Goal: Task Accomplishment & Management: Manage account settings

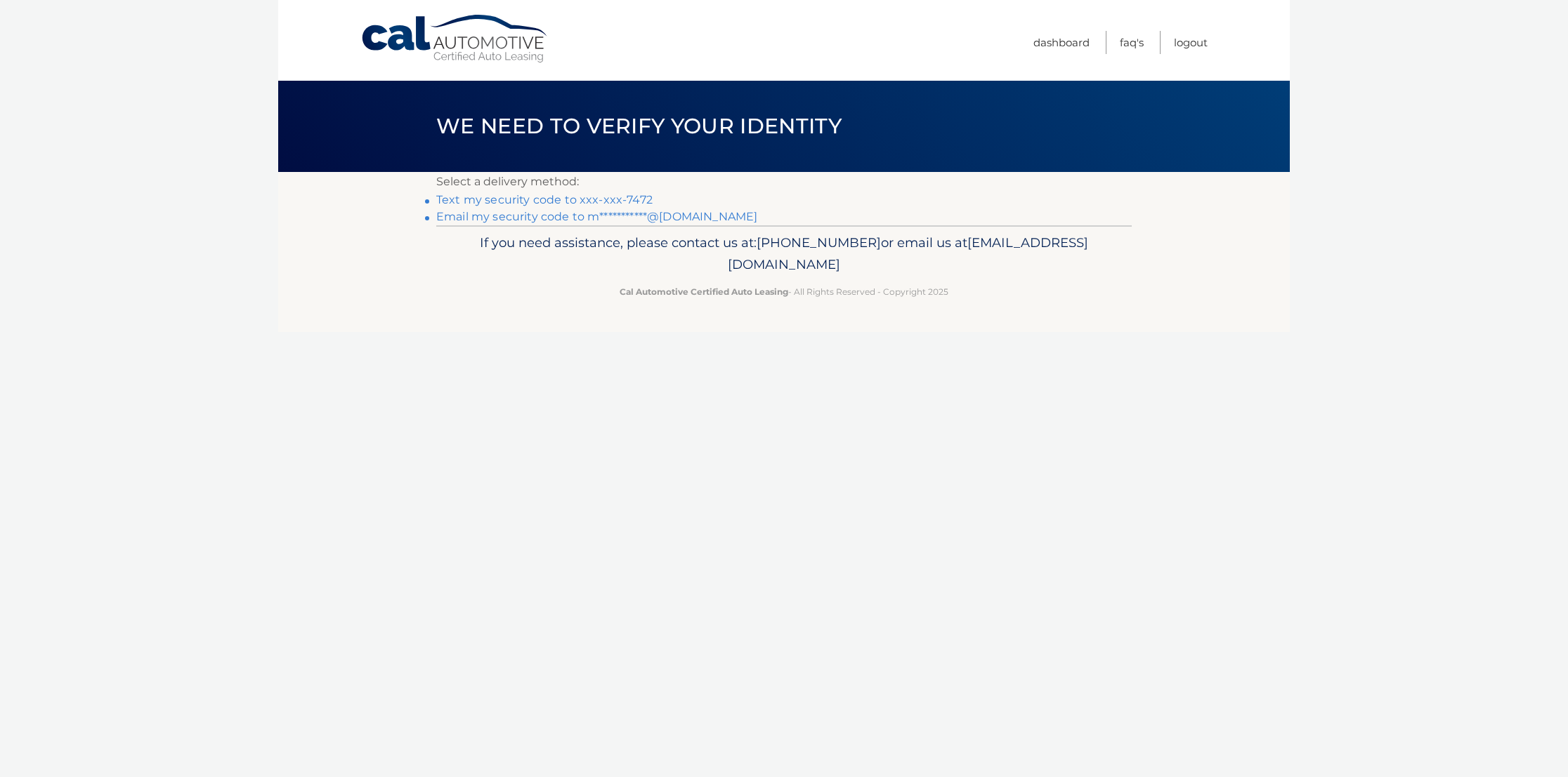
click at [466, 198] on link "Text my security code to xxx-xxx-7472" at bounding box center [544, 199] width 216 height 13
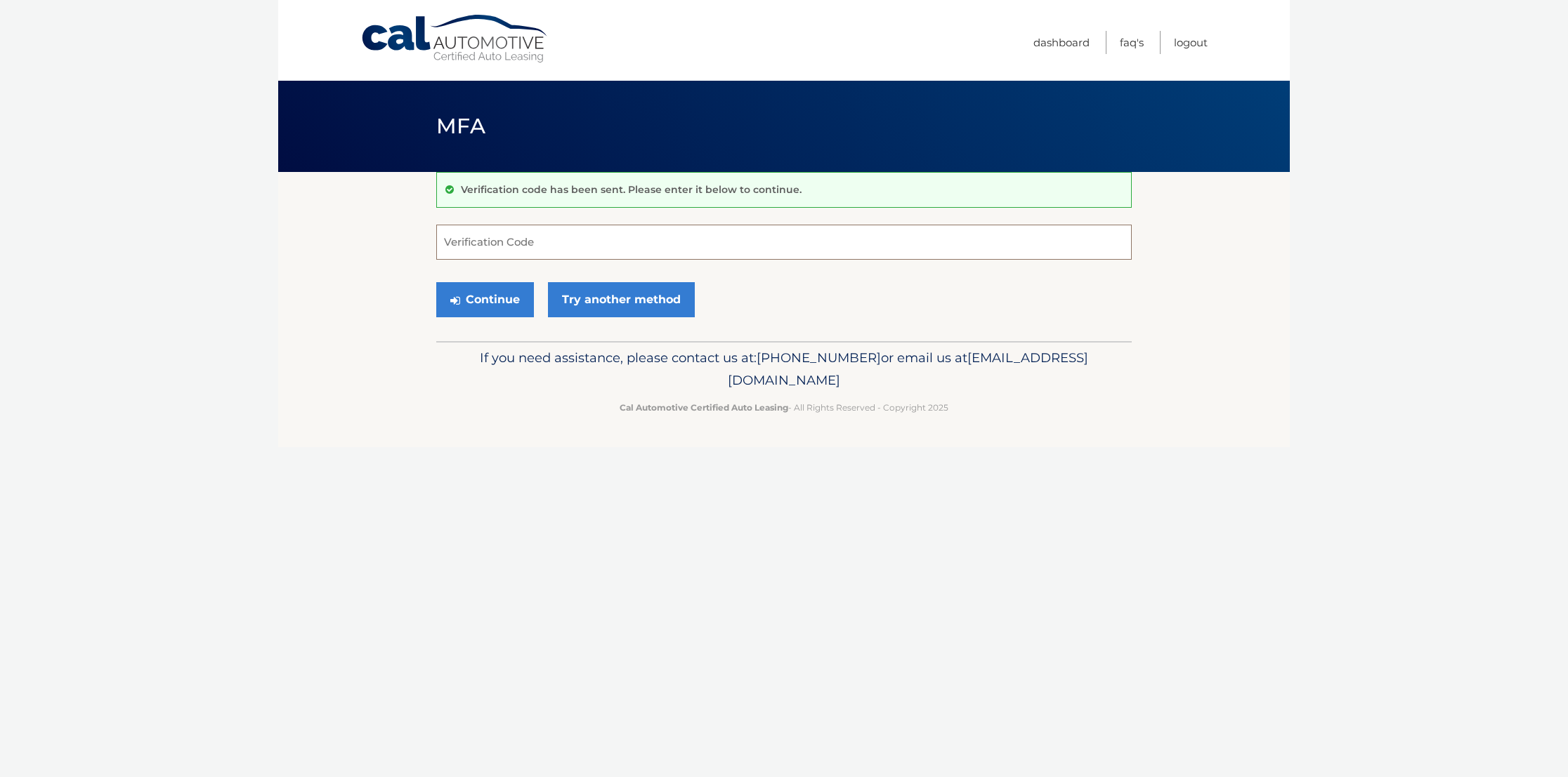
click at [449, 239] on input "Verification Code" at bounding box center [784, 242] width 696 height 35
type input "631496"
click at [486, 302] on button "Continue" at bounding box center [485, 300] width 98 height 35
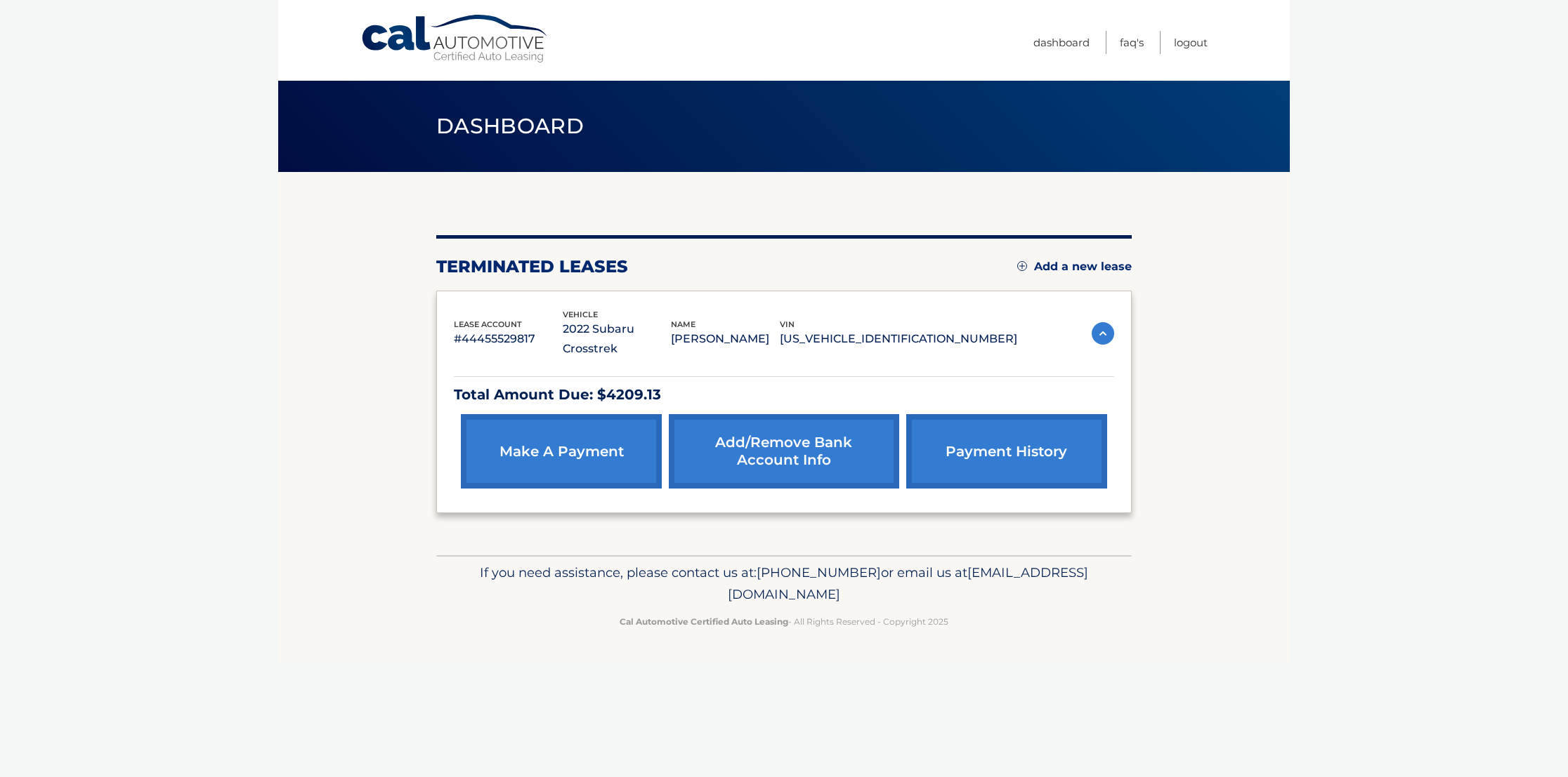
click at [550, 445] on link "make a payment" at bounding box center [561, 452] width 201 height 75
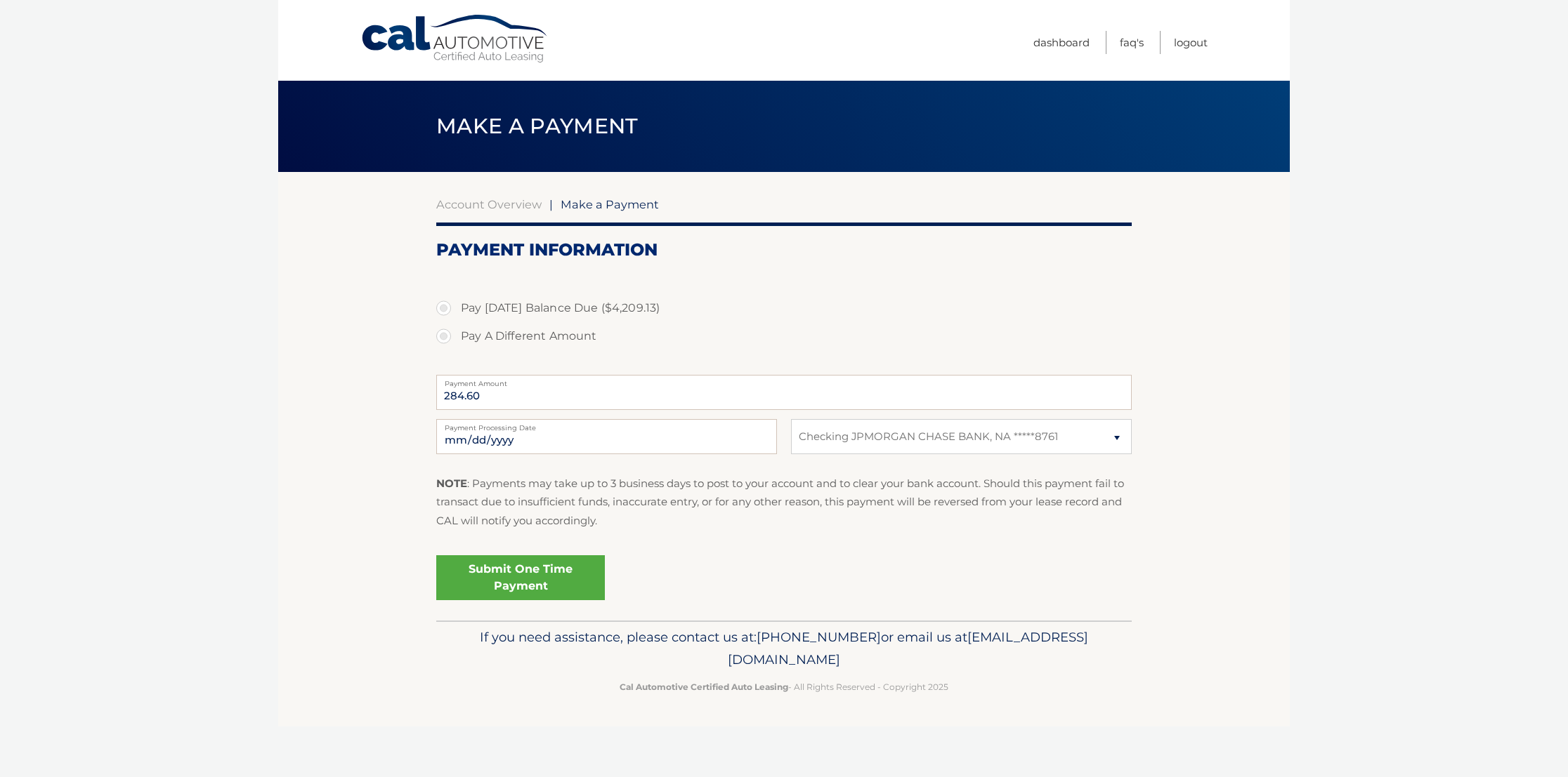
select select "ZGViNjcxYmQtZjQ5Yi00OWY1LWFmOTMtODhjY2FlOGMzZTc3"
click at [500, 202] on link "Account Overview" at bounding box center [489, 205] width 105 height 14
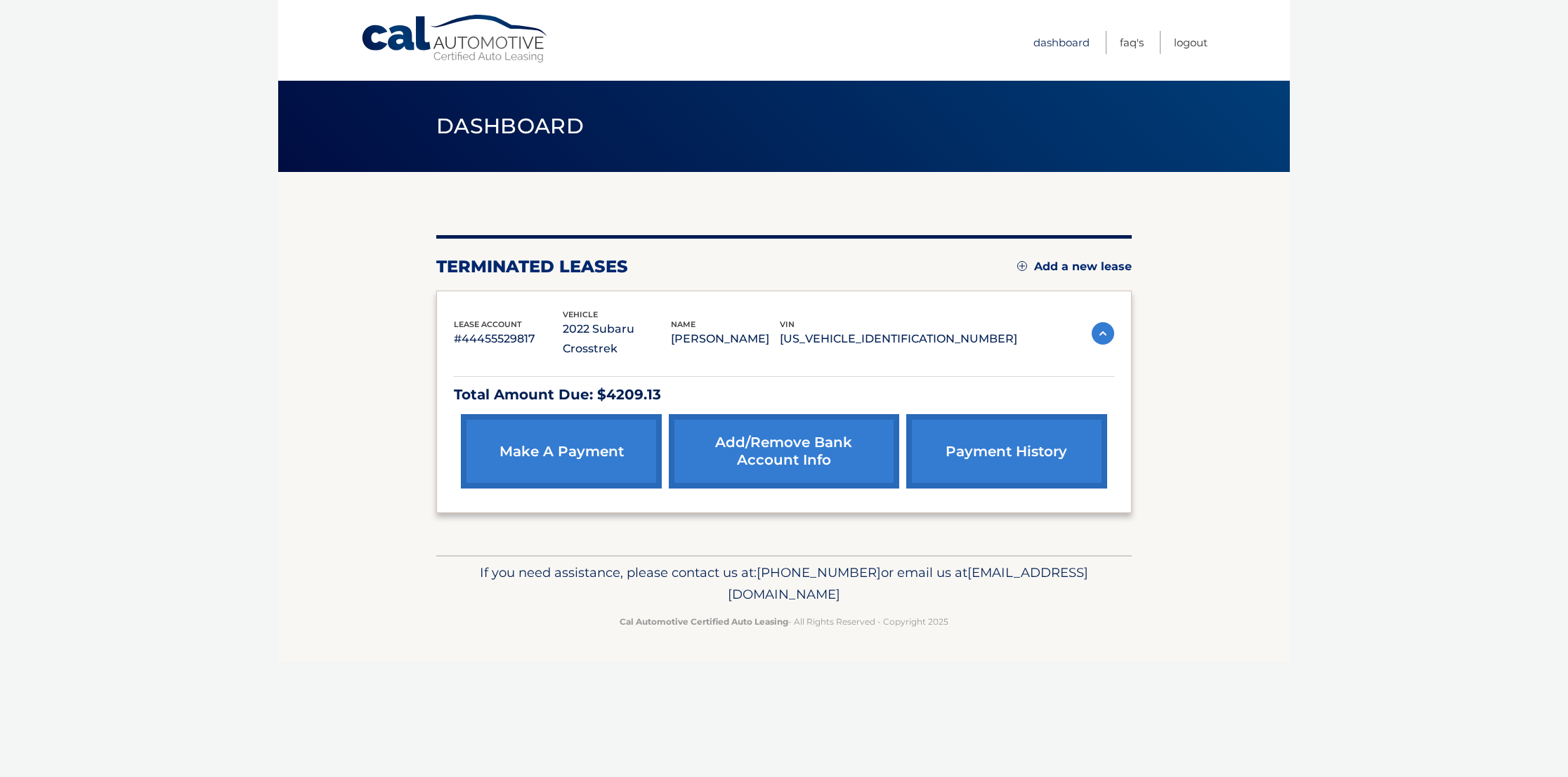
click at [1048, 38] on link "Dashboard" at bounding box center [1061, 42] width 56 height 23
click at [1102, 323] on img at bounding box center [1103, 334] width 23 height 23
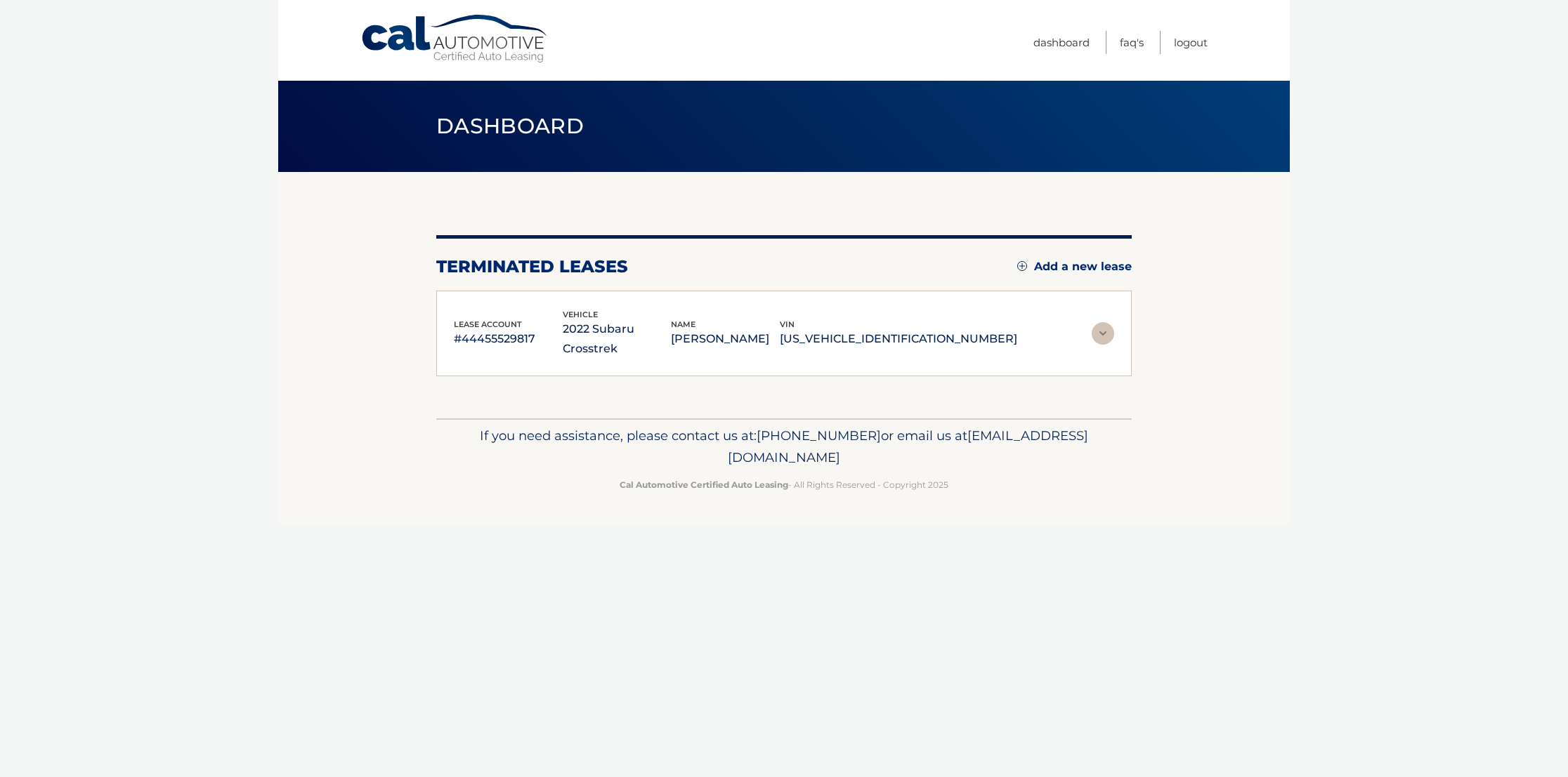
click at [1102, 323] on img at bounding box center [1103, 334] width 23 height 23
